Goal: Find contact information: Obtain details needed to contact an individual or organization

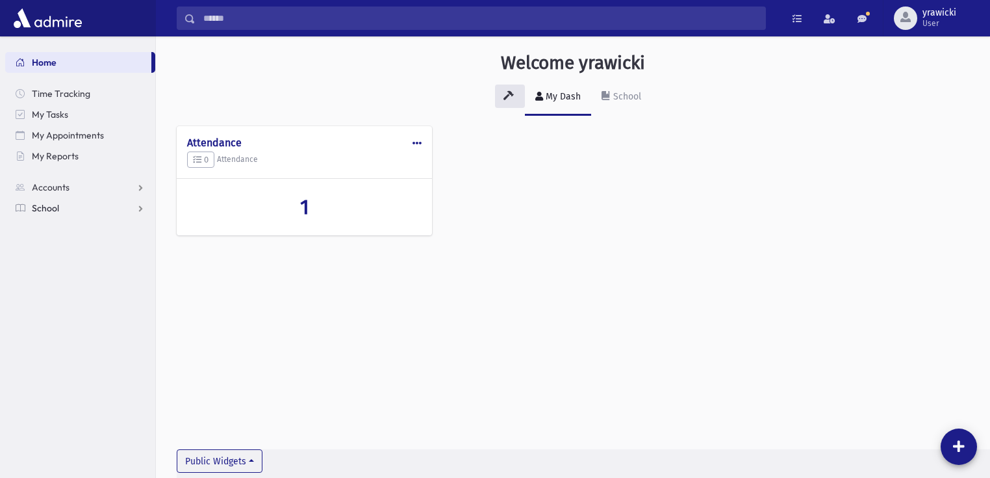
click at [44, 213] on span "School" at bounding box center [45, 208] width 27 height 12
click at [50, 227] on span "Students" at bounding box center [57, 229] width 36 height 12
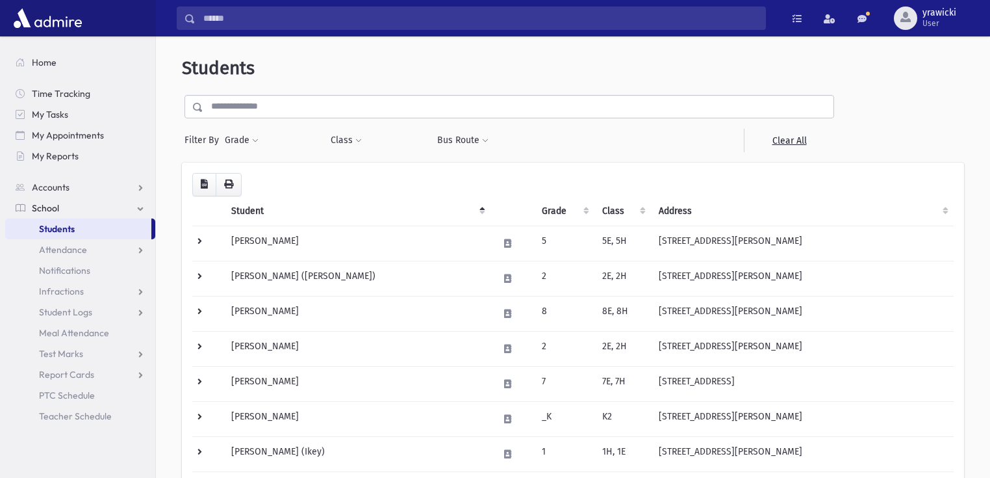
click at [268, 106] on input "text" at bounding box center [518, 106] width 630 height 23
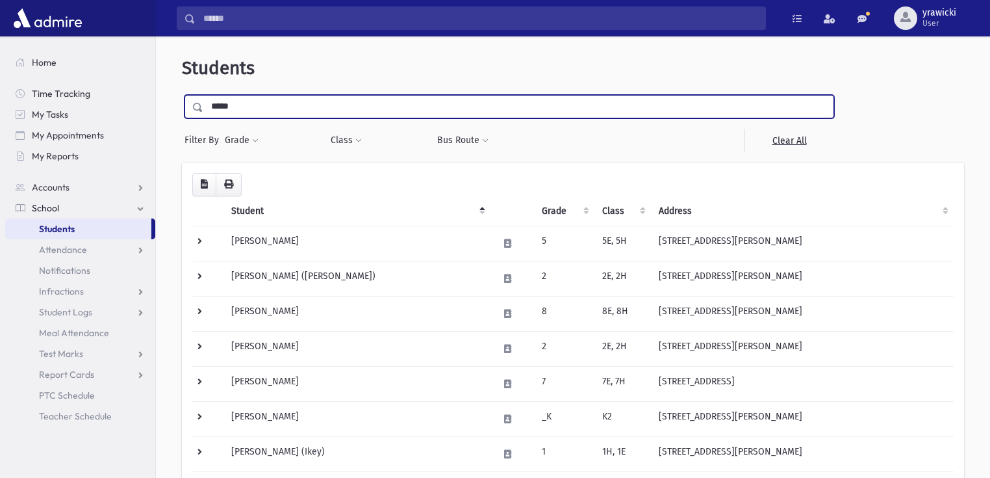
type input "*****"
click at [182, 95] on input "submit" at bounding box center [200, 104] width 36 height 18
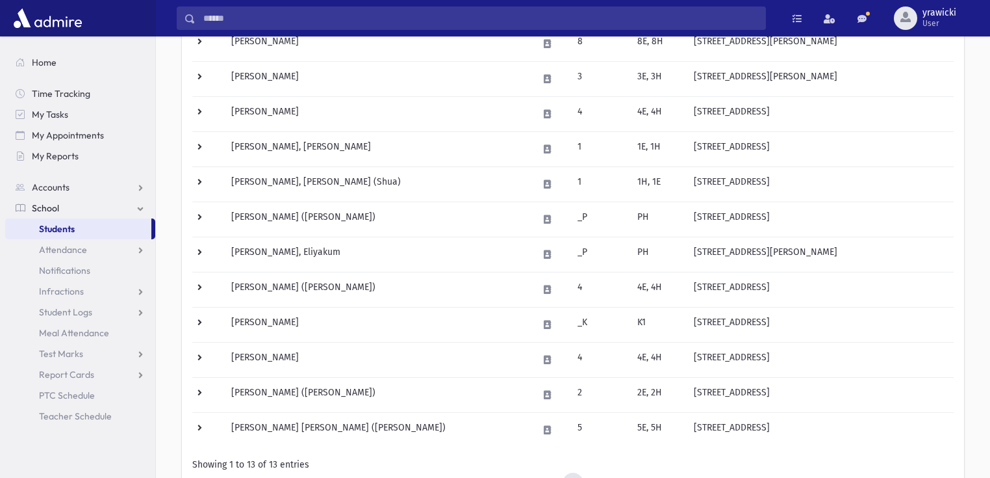
scroll to position [260, 0]
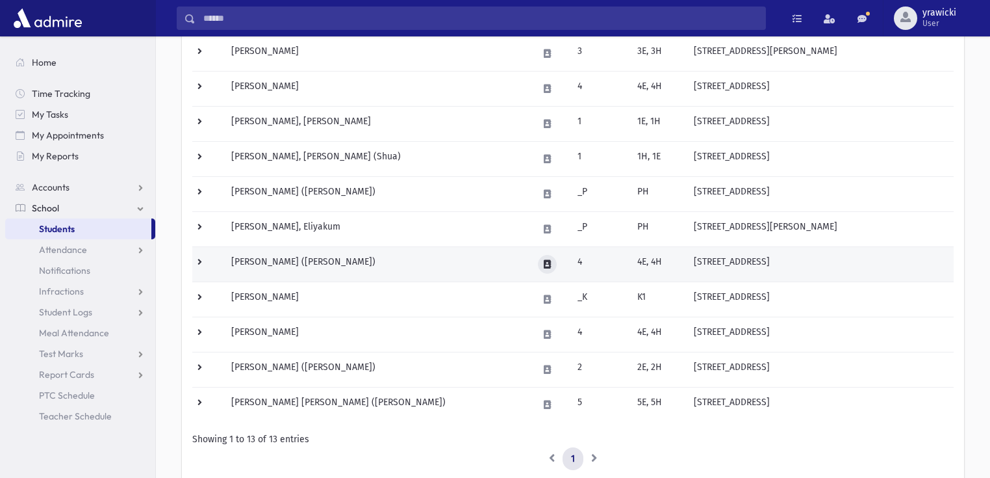
click at [548, 257] on button at bounding box center [547, 264] width 19 height 19
click at [580, 266] on icon "button" at bounding box center [582, 263] width 10 height 8
click at [199, 260] on td at bounding box center [207, 263] width 31 height 35
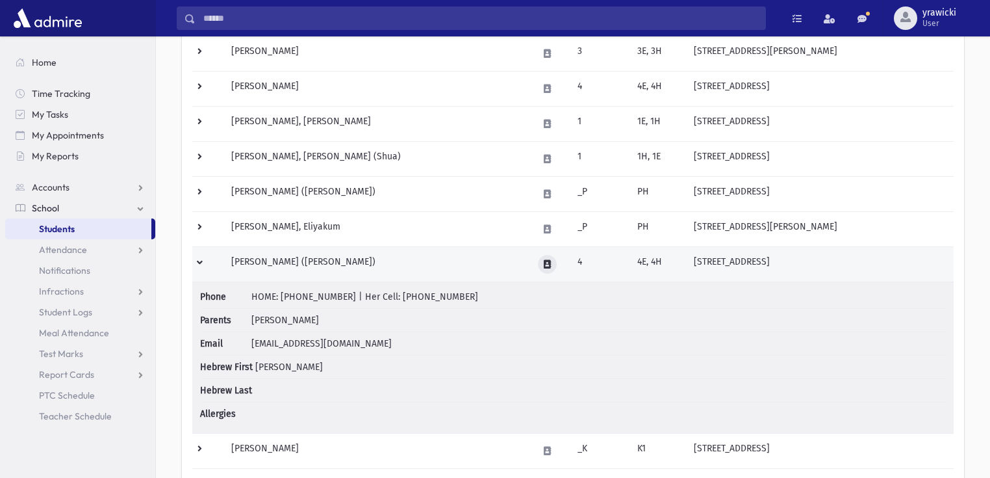
click at [546, 261] on icon at bounding box center [547, 264] width 7 height 8
click at [76, 180] on link "Accounts" at bounding box center [80, 187] width 150 height 21
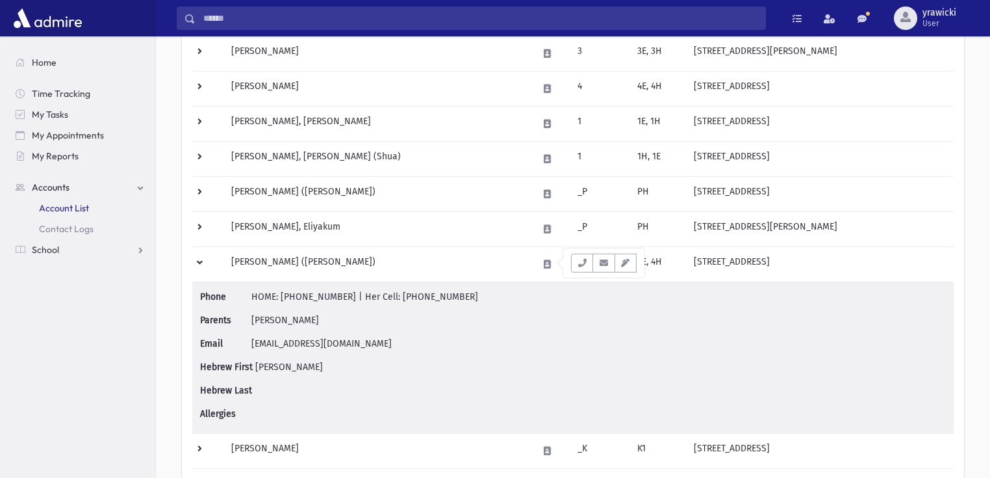
click at [58, 207] on span "Account List" at bounding box center [64, 208] width 50 height 12
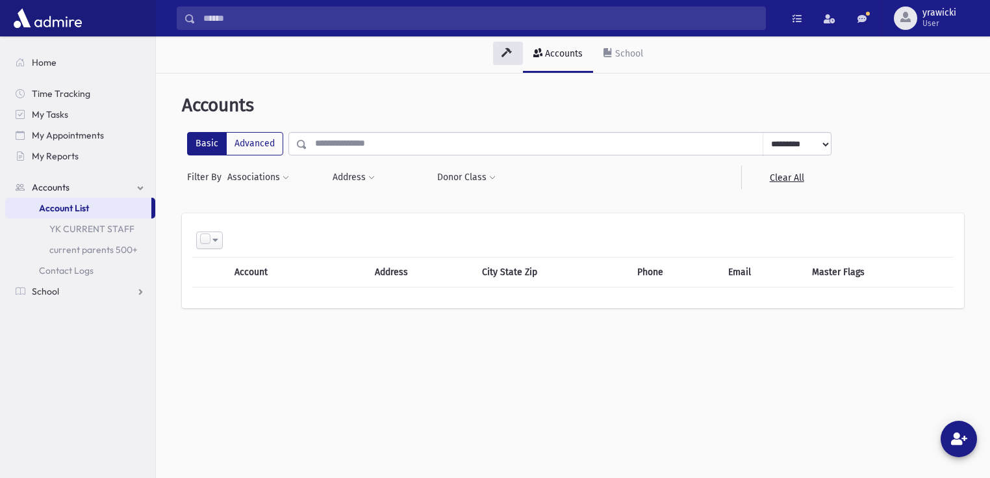
click at [353, 145] on input "text" at bounding box center [535, 143] width 456 height 23
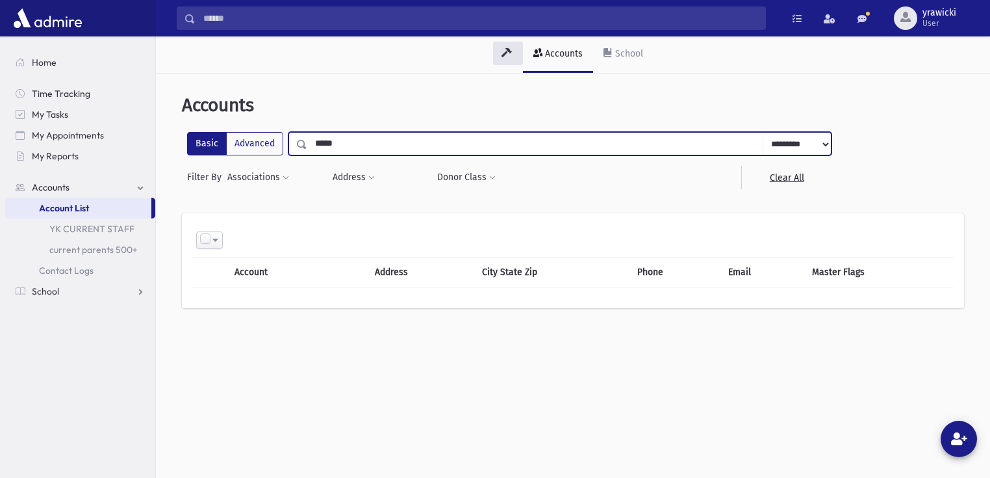
type input "*****"
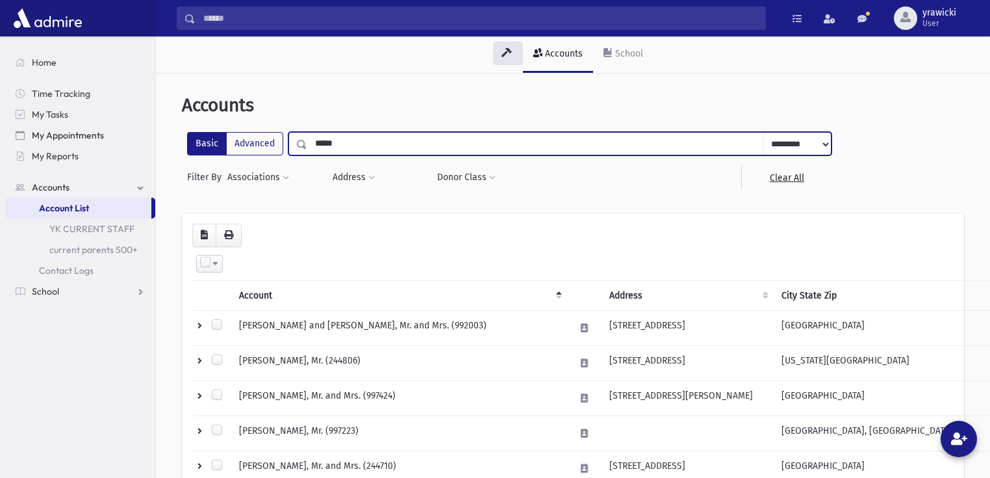
drag, startPoint x: 352, startPoint y: 146, endPoint x: 118, endPoint y: 125, distance: 234.8
type input "*****"
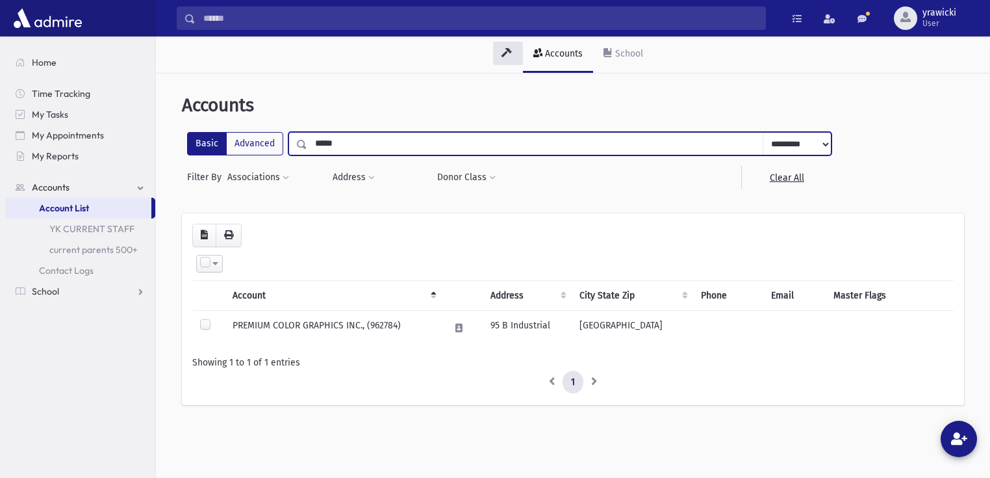
click at [325, 146] on input "*****" at bounding box center [535, 143] width 456 height 23
type input "*****"
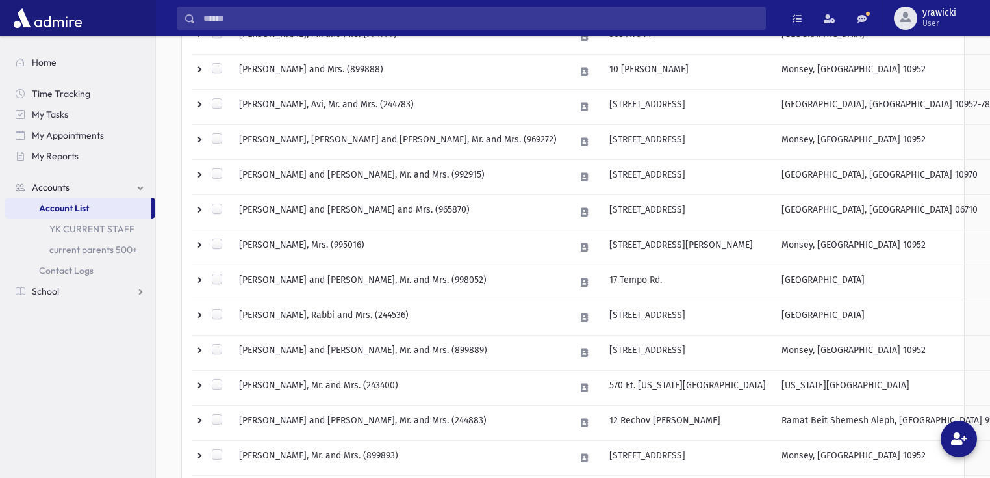
scroll to position [823, 0]
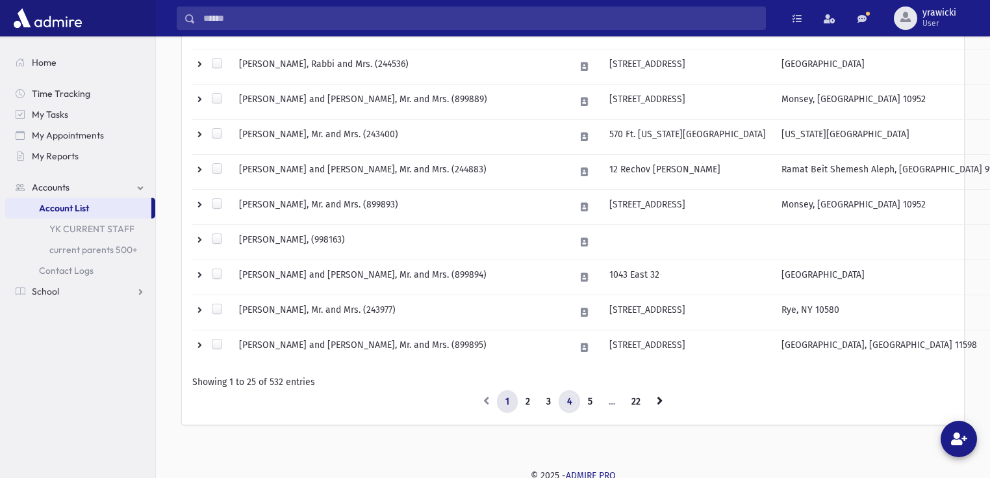
click at [567, 395] on link "4" at bounding box center [569, 401] width 21 height 23
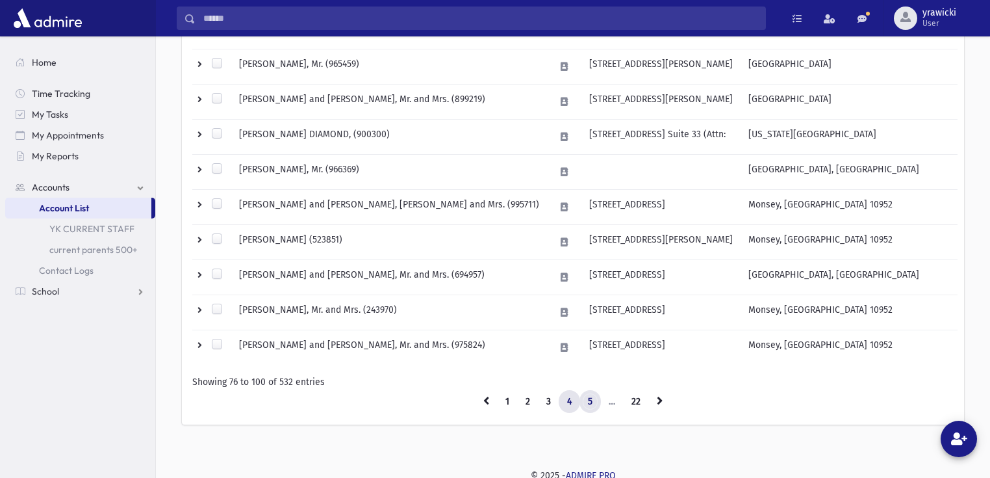
click at [593, 397] on link "5" at bounding box center [590, 401] width 21 height 23
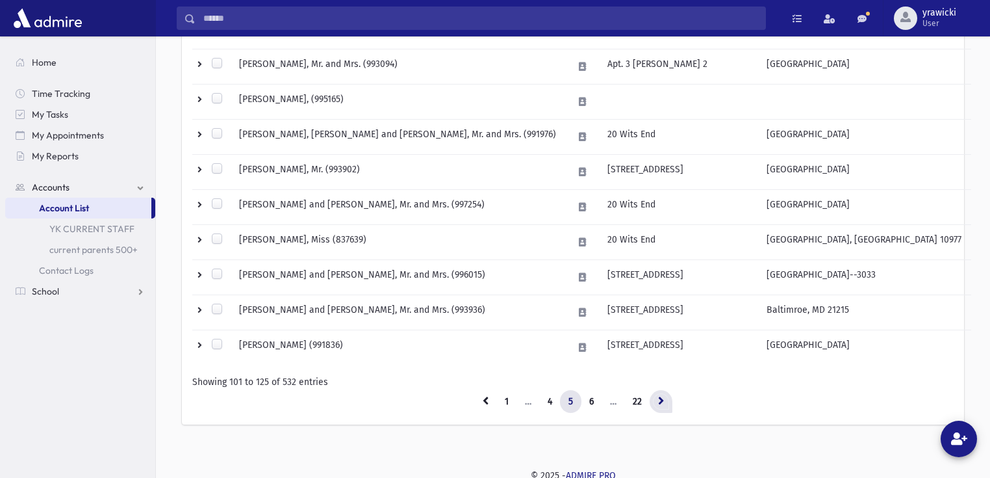
click at [661, 396] on icon at bounding box center [661, 400] width 6 height 9
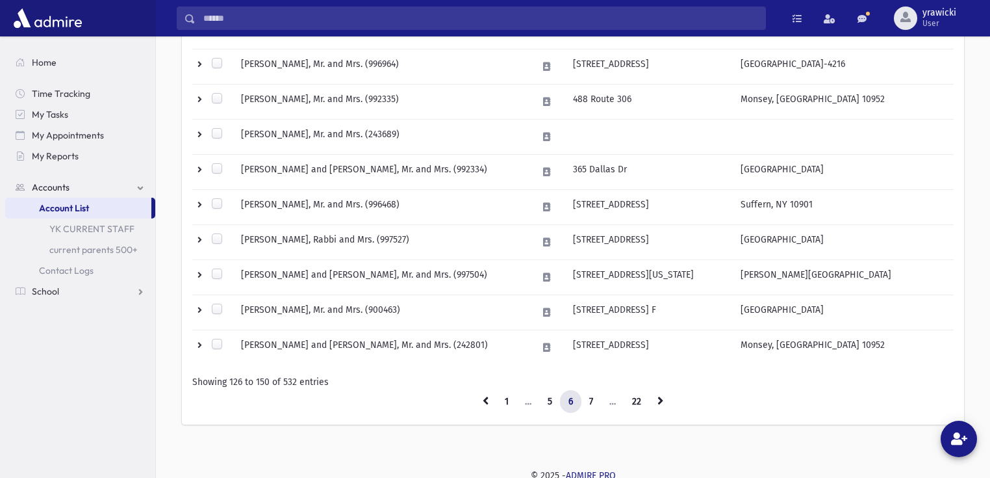
click at [661, 396] on icon at bounding box center [661, 400] width 6 height 9
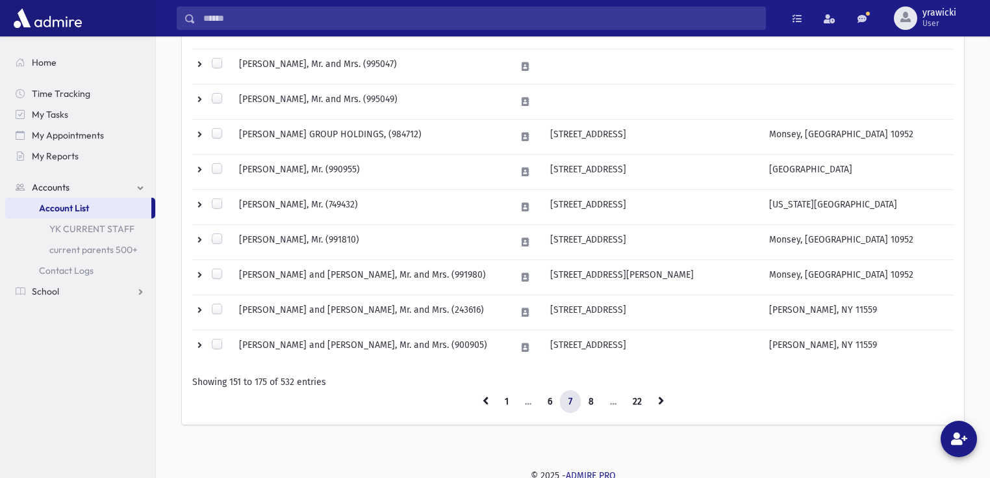
click at [661, 396] on icon at bounding box center [661, 400] width 6 height 9
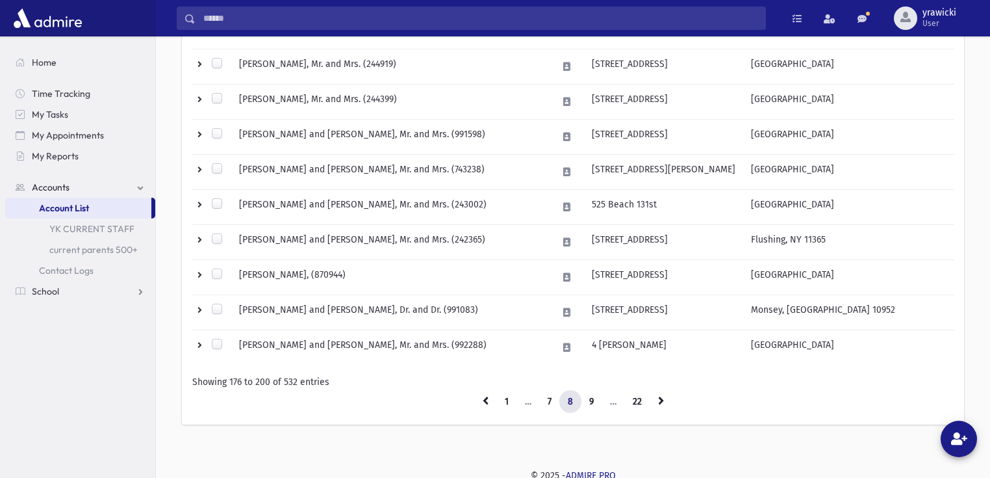
click at [661, 396] on icon at bounding box center [661, 400] width 6 height 9
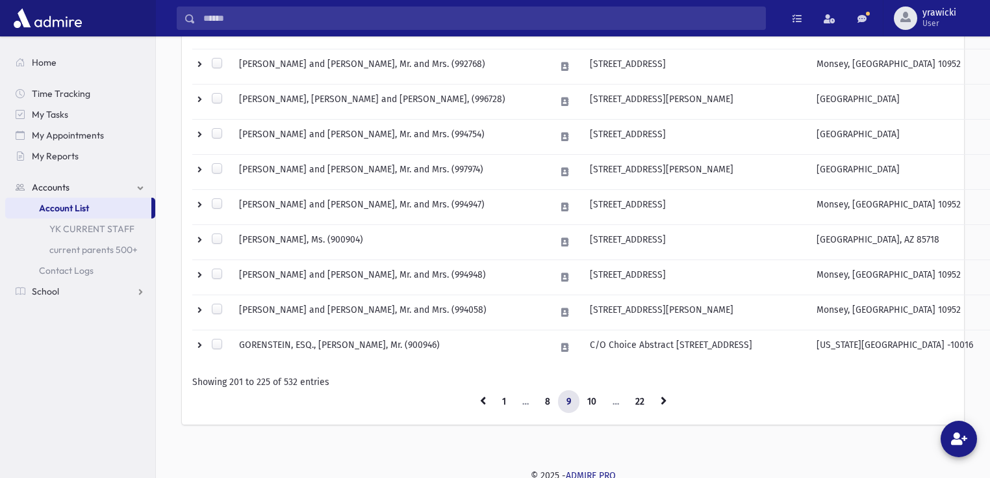
click at [661, 396] on icon at bounding box center [664, 400] width 6 height 9
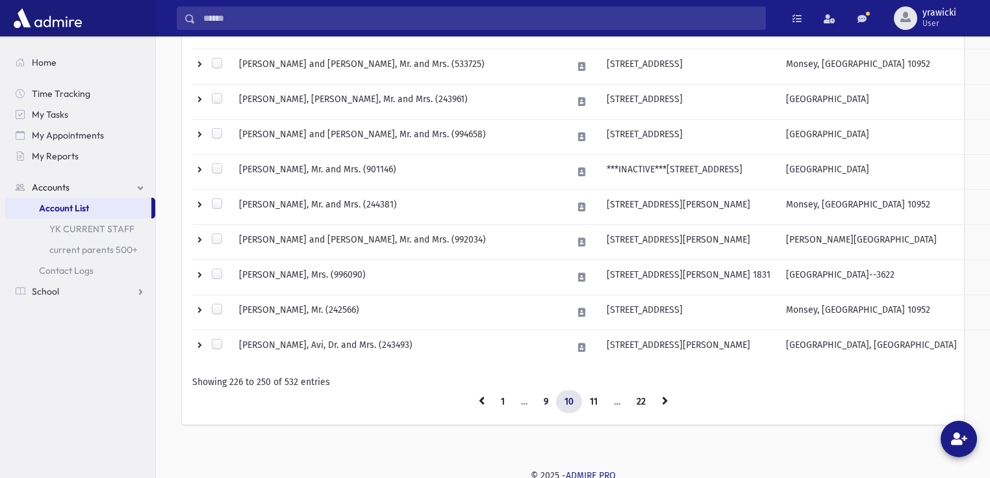
click at [662, 396] on icon at bounding box center [665, 400] width 6 height 9
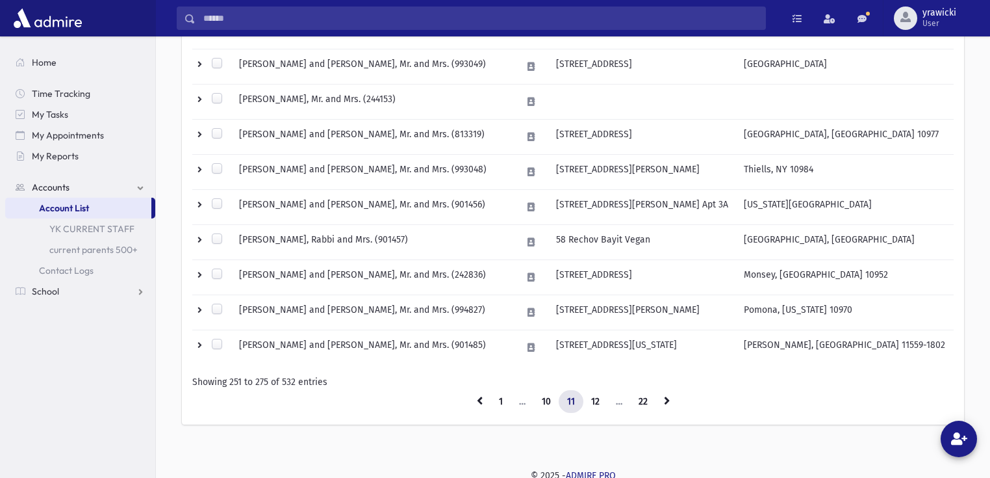
click at [661, 392] on link at bounding box center [667, 401] width 23 height 23
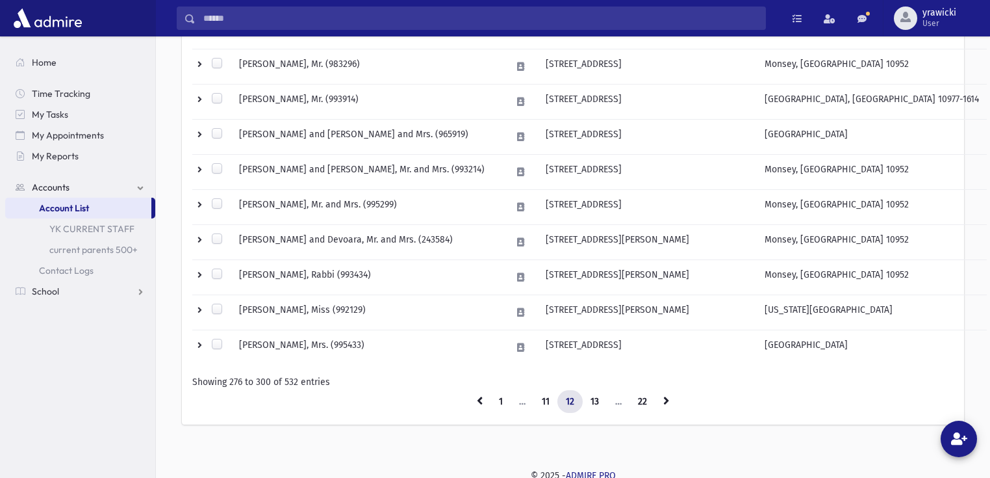
click at [661, 392] on link at bounding box center [666, 401] width 23 height 23
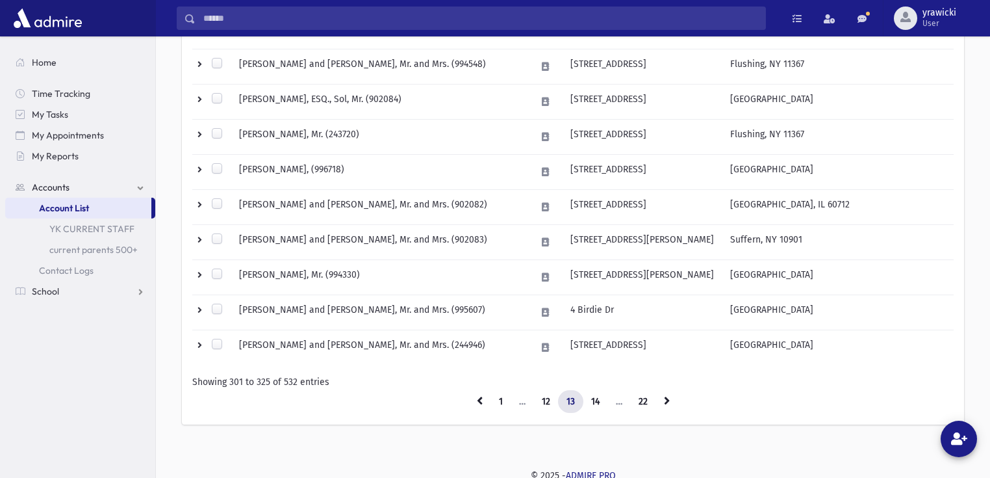
click at [661, 392] on link at bounding box center [667, 401] width 23 height 23
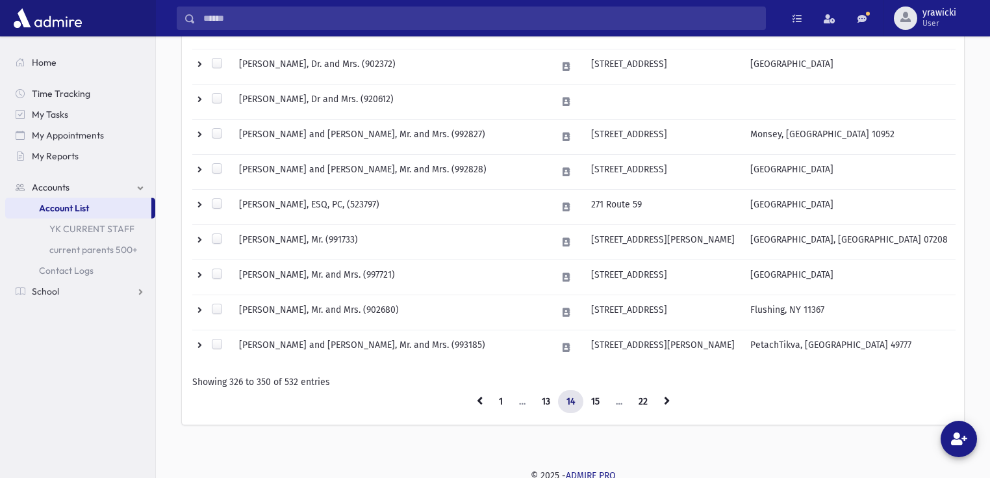
click at [661, 392] on link at bounding box center [667, 401] width 23 height 23
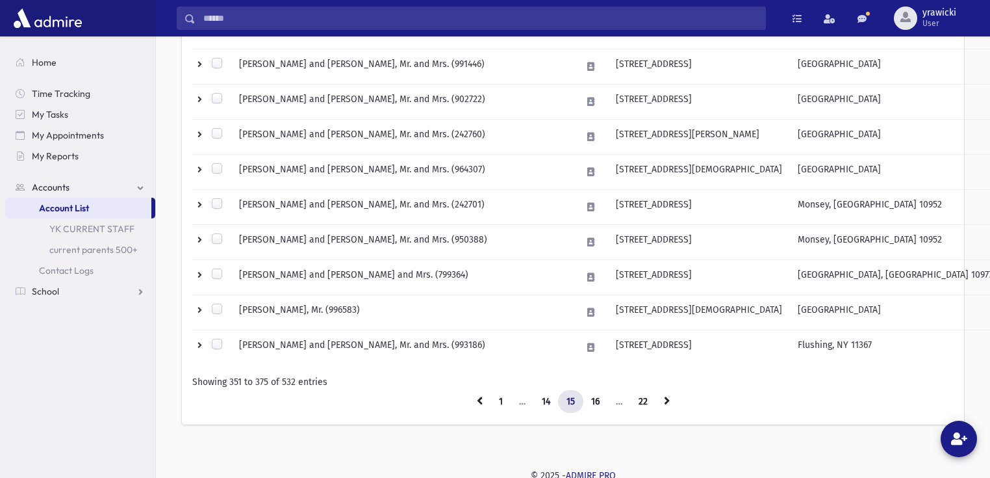
click at [661, 392] on link at bounding box center [667, 401] width 23 height 23
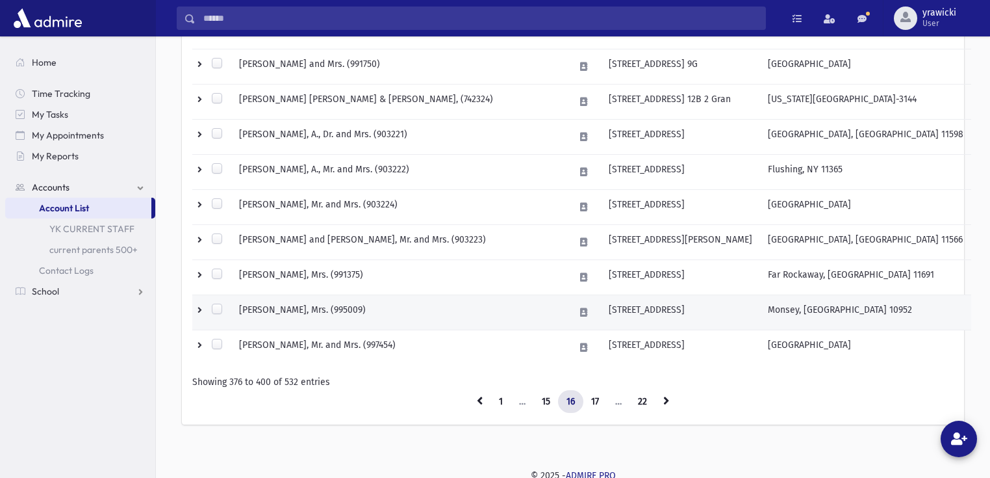
click at [198, 302] on td at bounding box center [211, 311] width 39 height 35
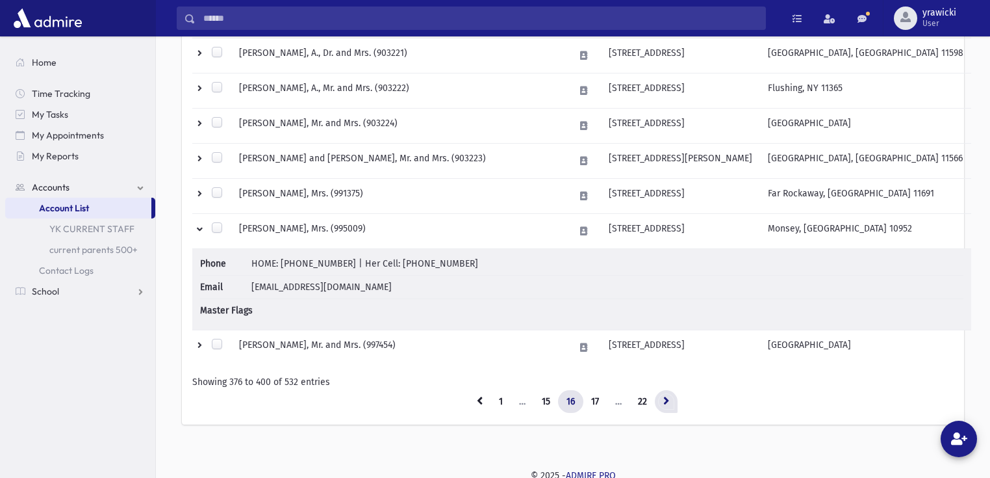
click at [665, 400] on icon at bounding box center [666, 400] width 6 height 9
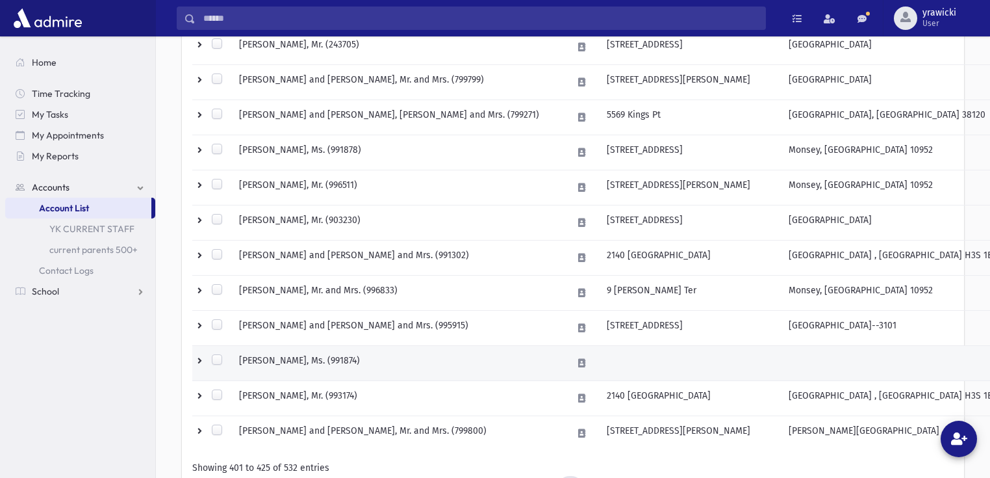
scroll to position [719, 0]
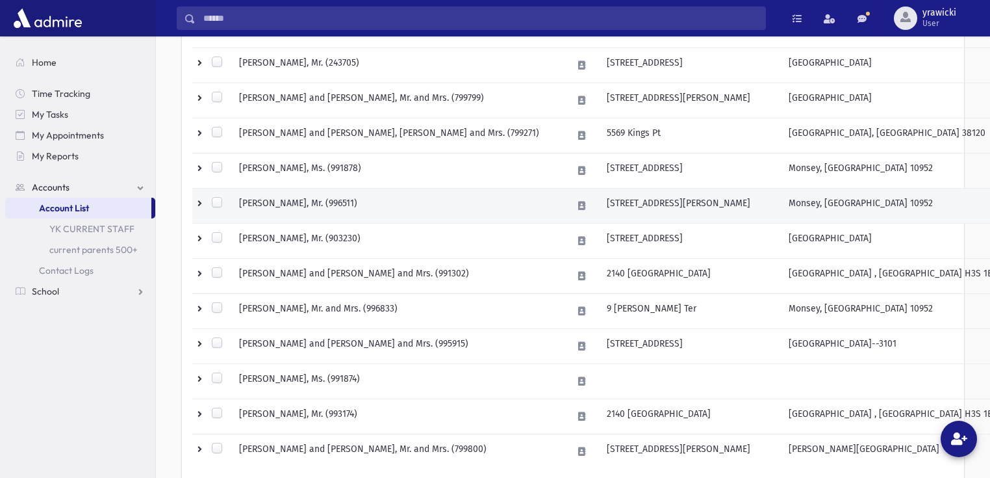
click at [200, 199] on td at bounding box center [211, 205] width 39 height 35
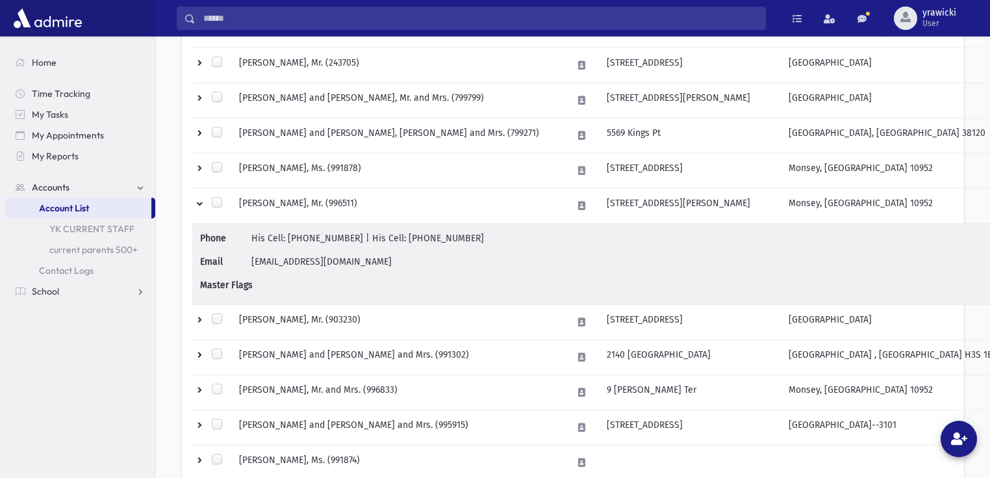
drag, startPoint x: 387, startPoint y: 237, endPoint x: 449, endPoint y: 235, distance: 61.8
click at [449, 235] on li "Phone His Cell: [PHONE_NUMBER] | His Cell: [PHONE_NUMBER]" at bounding box center [598, 240] width 797 height 19
copy span "[PHONE_NUMBER]"
